Goal: Information Seeking & Learning: Learn about a topic

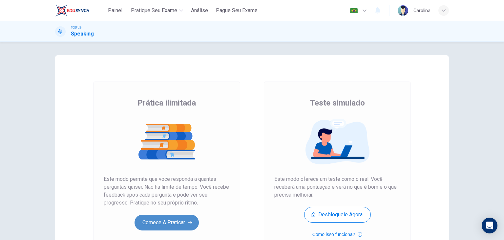
click at [189, 225] on icon "button" at bounding box center [190, 222] width 5 height 7
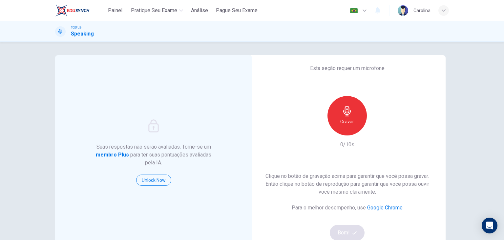
click at [360, 116] on div "Gravar" at bounding box center [346, 115] width 39 height 39
click at [372, 128] on div "button" at bounding box center [377, 130] width 11 height 11
click at [354, 228] on button "Bom!" at bounding box center [347, 232] width 35 height 16
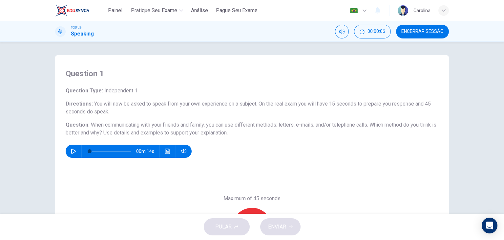
scroll to position [54, 0]
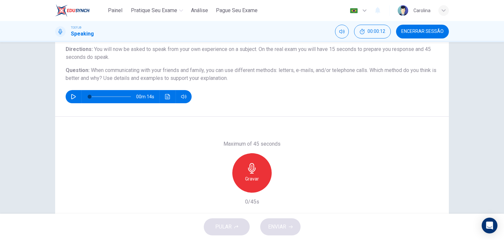
click at [73, 96] on icon "button" at bounding box center [73, 96] width 5 height 5
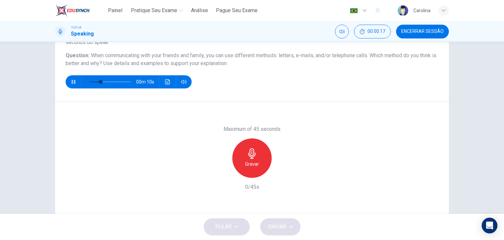
scroll to position [71, 0]
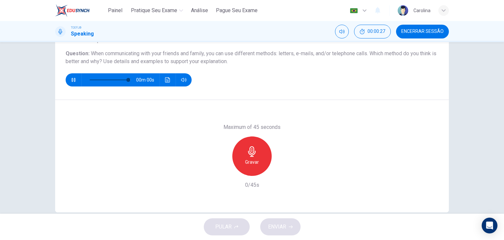
type input "0"
click at [264, 157] on div "Gravar" at bounding box center [251, 155] width 39 height 39
click at [281, 171] on icon "button" at bounding box center [282, 170] width 3 height 4
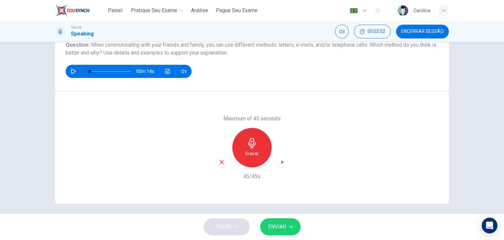
scroll to position [83, 0]
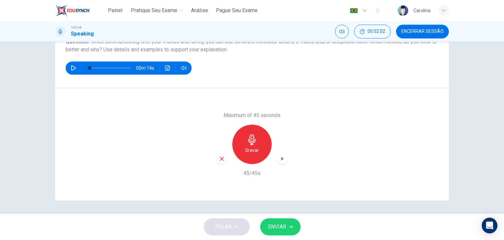
click at [280, 235] on div "PULAR ENVIAR" at bounding box center [252, 226] width 504 height 26
click at [280, 231] on span "ENVIAR" at bounding box center [277, 226] width 18 height 9
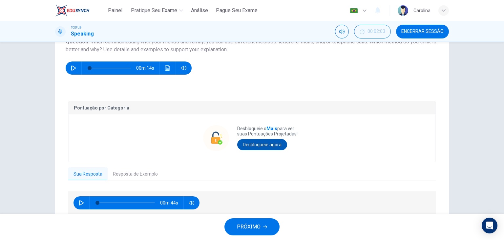
click at [271, 146] on button "Desbloqueie agora" at bounding box center [262, 144] width 50 height 11
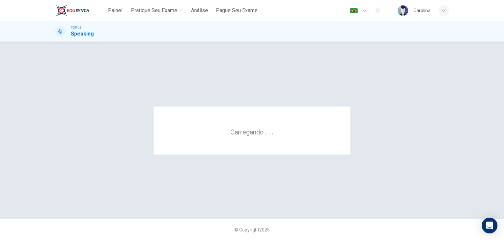
scroll to position [0, 0]
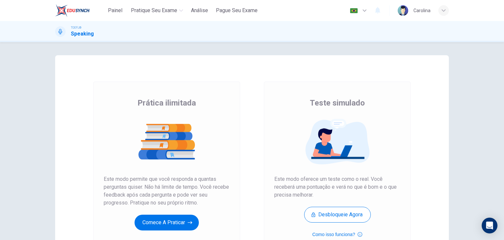
drag, startPoint x: 188, startPoint y: 218, endPoint x: 197, endPoint y: 218, distance: 8.9
click at [188, 218] on button "Comece a praticar" at bounding box center [167, 222] width 64 height 16
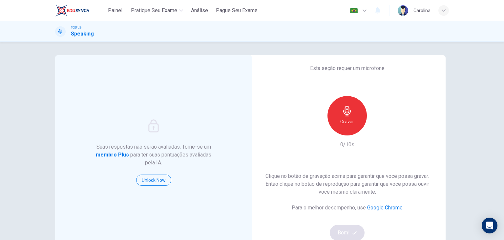
click at [349, 127] on div "Gravar" at bounding box center [346, 115] width 39 height 39
click at [355, 230] on span "button" at bounding box center [355, 232] width 6 height 4
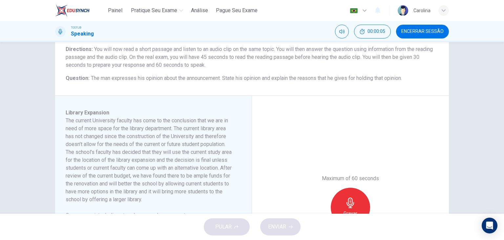
scroll to position [109, 0]
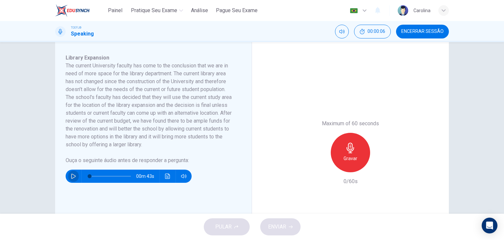
click at [74, 176] on icon "button" at bounding box center [73, 175] width 5 height 5
click at [75, 176] on button "button" at bounding box center [73, 175] width 11 height 13
click at [71, 174] on icon "button" at bounding box center [73, 175] width 5 height 5
drag, startPoint x: 93, startPoint y: 179, endPoint x: 89, endPoint y: 178, distance: 4.5
click at [89, 178] on span at bounding box center [91, 176] width 4 height 4
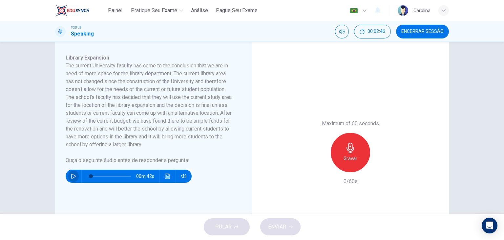
click at [71, 176] on icon "button" at bounding box center [73, 175] width 5 height 5
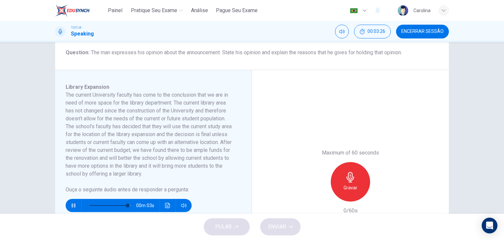
scroll to position [81, 0]
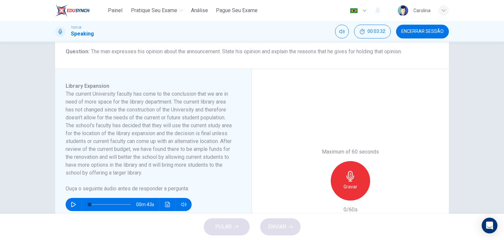
click at [74, 203] on icon "button" at bounding box center [73, 203] width 5 height 5
click at [120, 204] on span at bounding box center [110, 204] width 41 height 9
type input "0"
click at [350, 178] on icon "button" at bounding box center [351, 176] width 8 height 11
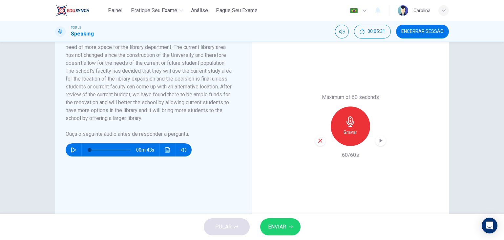
click at [283, 224] on span "ENVIAR" at bounding box center [277, 226] width 18 height 9
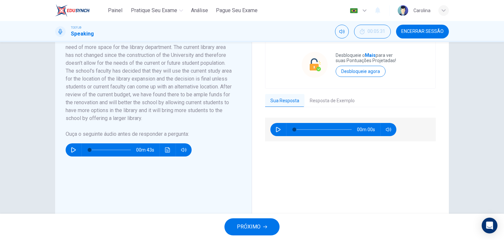
scroll to position [173, 0]
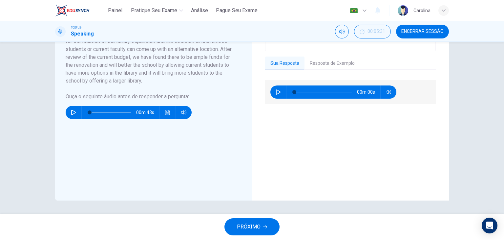
click at [327, 65] on button "Resposta de Exemplo" at bounding box center [332, 63] width 55 height 14
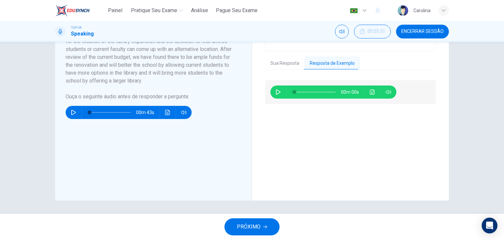
click at [273, 86] on div "00m 00s" at bounding box center [333, 91] width 126 height 13
click at [274, 88] on button "button" at bounding box center [278, 91] width 11 height 13
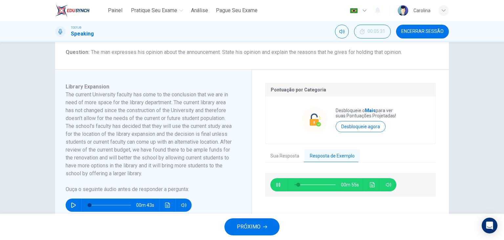
scroll to position [84, 0]
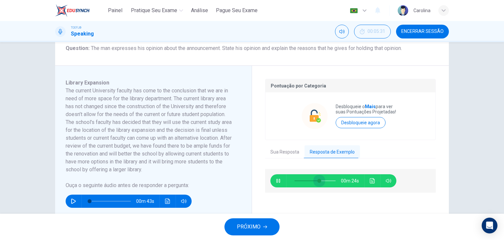
click at [318, 180] on span at bounding box center [319, 181] width 4 height 4
type input "0"
click at [265, 225] on icon "button" at bounding box center [265, 226] width 4 height 4
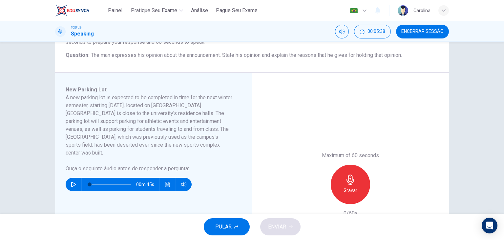
scroll to position [78, 0]
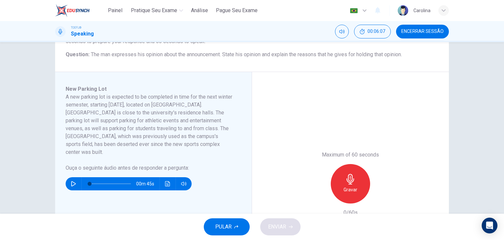
drag, startPoint x: 69, startPoint y: 4, endPoint x: 208, endPoint y: 121, distance: 181.7
click at [208, 121] on h6 "A new parking lot is expected to be completed in time for the next winter semes…" at bounding box center [150, 124] width 168 height 63
drag, startPoint x: 148, startPoint y: 136, endPoint x: 179, endPoint y: 137, distance: 31.2
click at [179, 137] on h6 "A new parking lot is expected to be completed in time for the next winter semes…" at bounding box center [150, 124] width 168 height 63
click at [73, 181] on icon "button" at bounding box center [73, 183] width 5 height 5
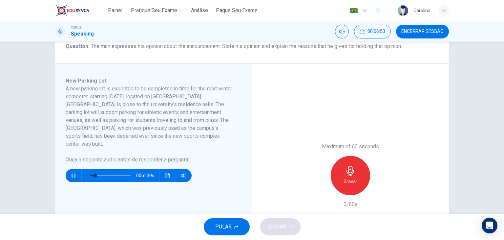
scroll to position [88, 0]
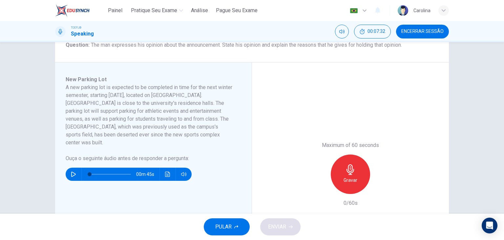
click at [73, 171] on icon "button" at bounding box center [73, 173] width 5 height 5
click at [350, 172] on icon "button" at bounding box center [351, 169] width 8 height 11
click at [349, 162] on div "Parar" at bounding box center [350, 173] width 39 height 39
click at [74, 167] on button "button" at bounding box center [73, 173] width 11 height 13
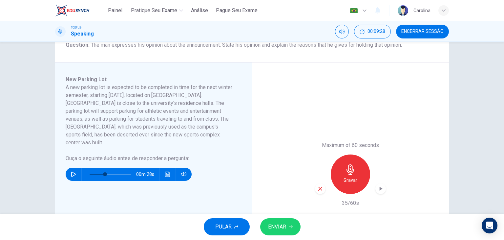
click at [351, 173] on icon "button" at bounding box center [350, 169] width 11 height 11
click at [73, 171] on icon "button" at bounding box center [73, 173] width 5 height 5
click at [382, 185] on icon "button" at bounding box center [380, 188] width 7 height 7
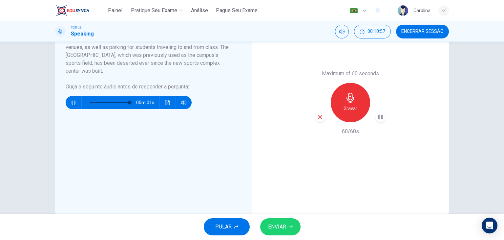
scroll to position [173, 0]
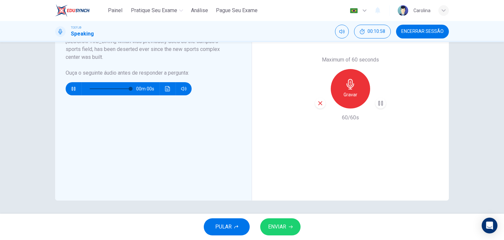
type input "0"
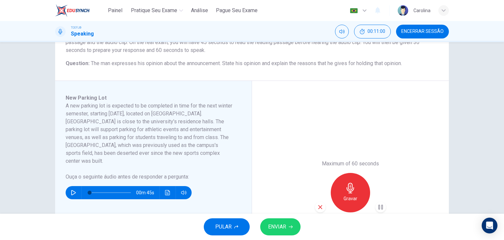
scroll to position [118, 0]
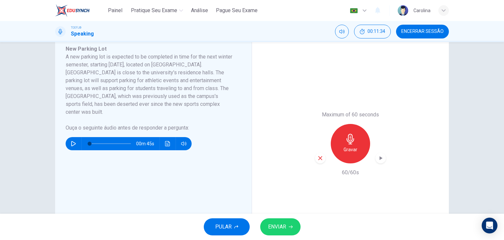
click at [292, 227] on icon "button" at bounding box center [291, 226] width 4 height 4
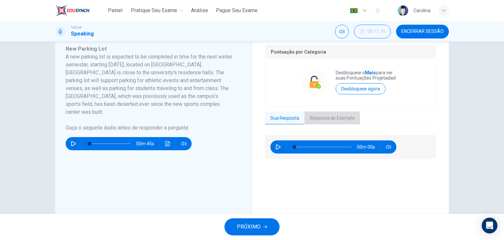
click at [321, 115] on button "Resposta de Exemplo" at bounding box center [332, 118] width 55 height 14
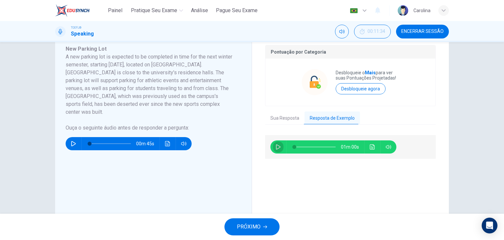
click at [273, 149] on button "button" at bounding box center [278, 146] width 11 height 13
type input "0"
click at [261, 224] on button "PRÓXIMO" at bounding box center [251, 226] width 55 height 17
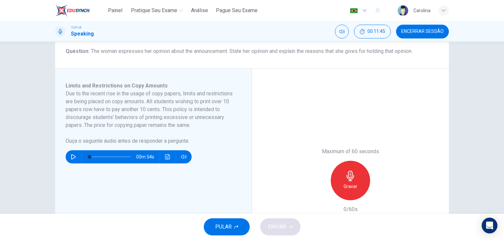
scroll to position [84, 0]
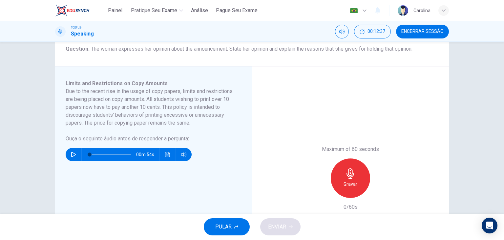
click at [73, 154] on icon "button" at bounding box center [73, 154] width 5 height 5
click at [94, 154] on span at bounding box center [110, 154] width 41 height 1
click at [354, 177] on div "Gravar" at bounding box center [350, 177] width 39 height 39
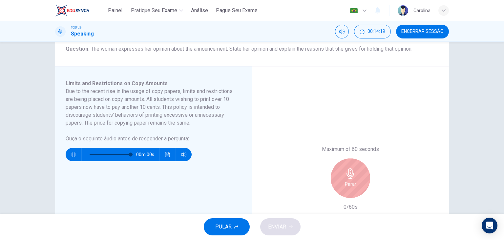
type input "0"
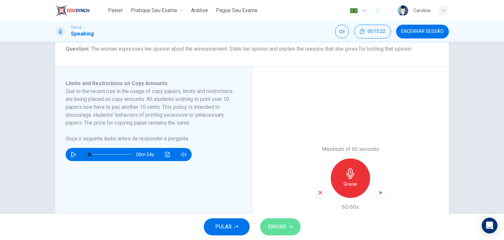
click at [289, 227] on icon "button" at bounding box center [291, 226] width 4 height 4
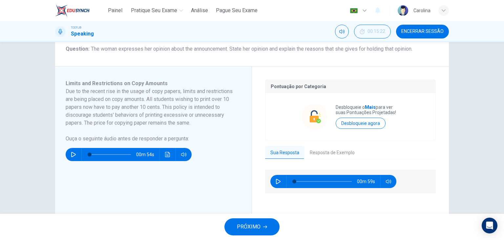
click at [331, 153] on button "Resposta de Exemplo" at bounding box center [332, 153] width 55 height 14
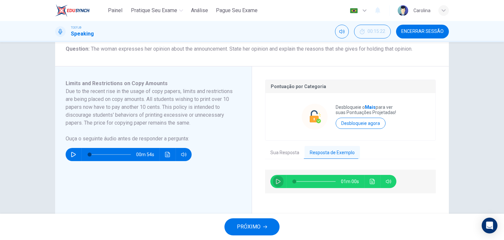
click at [276, 179] on icon "button" at bounding box center [278, 181] width 5 height 5
type input "0"
